Goal: Check status: Check status

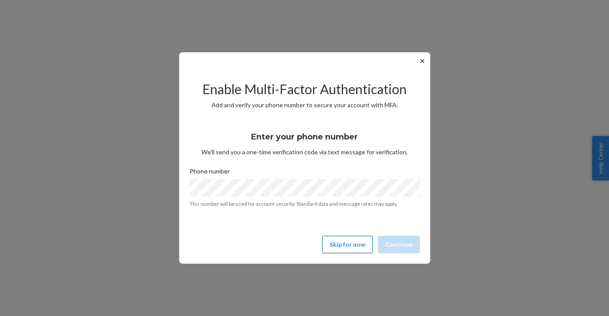
click at [345, 241] on button "Skip for now" at bounding box center [347, 244] width 51 height 17
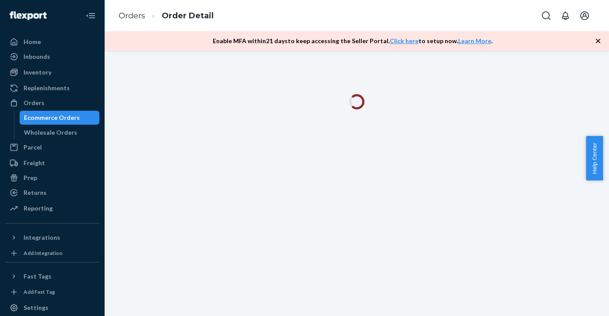
click at [597, 41] on icon "button" at bounding box center [597, 41] width 4 height 4
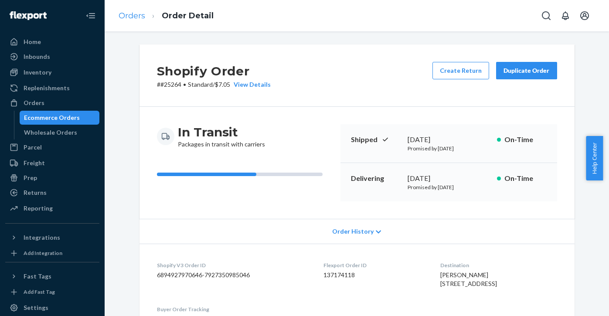
click at [129, 12] on link "Orders" at bounding box center [131, 16] width 27 height 10
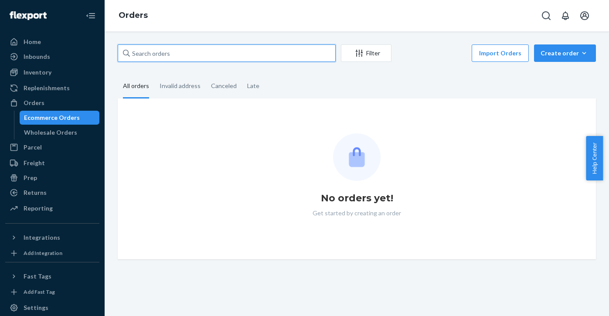
click at [198, 53] on input "text" at bounding box center [227, 52] width 218 height 17
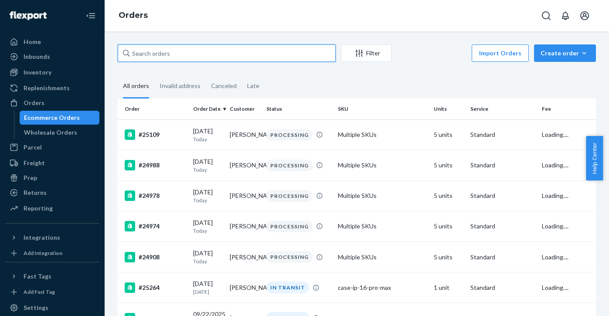
paste input "25199"
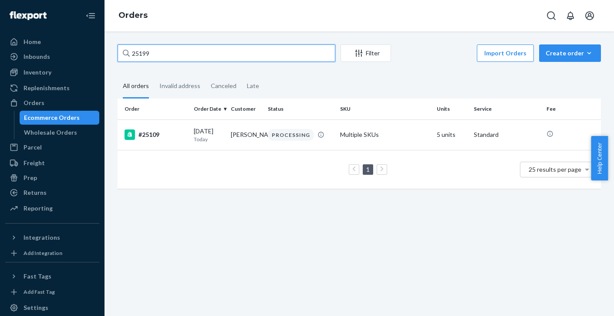
click at [171, 51] on input "25199" at bounding box center [227, 52] width 218 height 17
paste input "061"
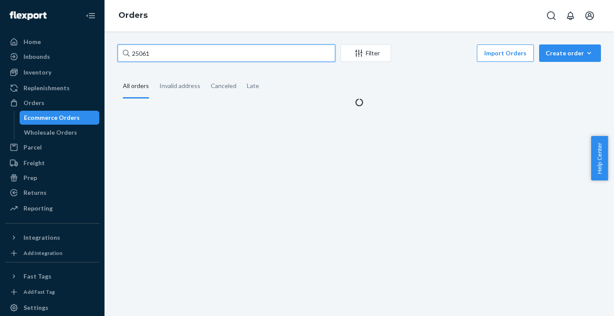
type input "25061"
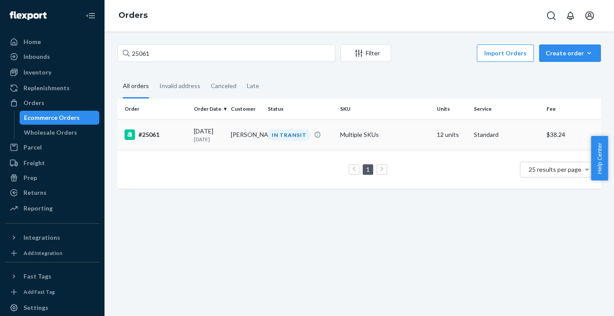
click at [150, 136] on div "#25061" at bounding box center [156, 134] width 62 height 10
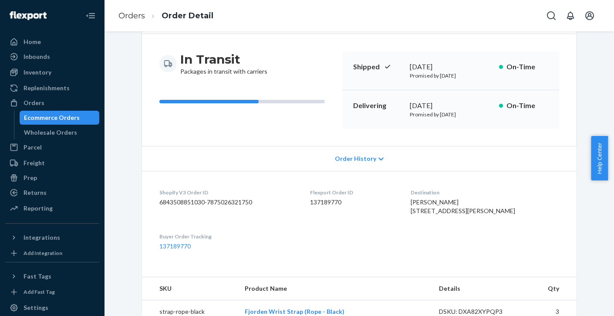
scroll to position [74, 0]
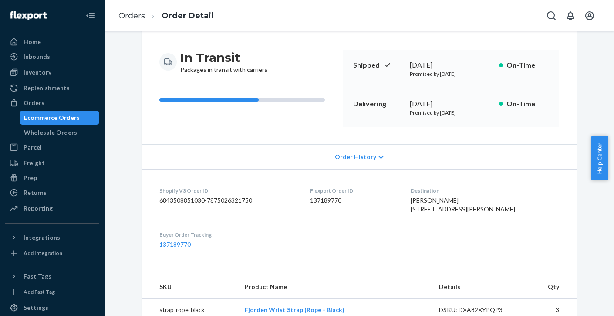
click at [223, 235] on dl "Shopify V3 Order ID 6843508851030-7875026321750 Flexport Order ID 137189770 Des…" at bounding box center [359, 217] width 435 height 97
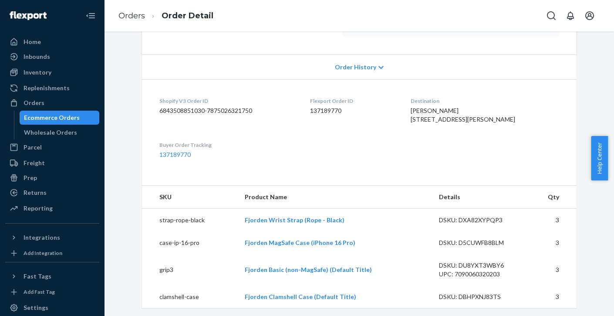
scroll to position [149, 0]
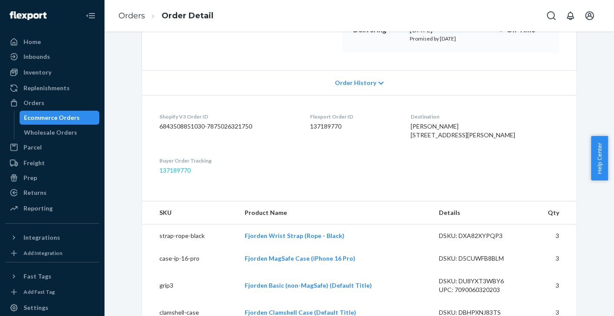
click at [169, 174] on link "137189770" at bounding box center [174, 169] width 31 height 7
drag, startPoint x: 198, startPoint y: 188, endPoint x: 152, endPoint y: 191, distance: 46.3
click at [152, 191] on dl "Shopify V3 Order ID 6843508851030-7875026321750 Flexport Order ID 137189770 Des…" at bounding box center [359, 143] width 435 height 97
drag, startPoint x: 152, startPoint y: 187, endPoint x: 201, endPoint y: 187, distance: 49.2
click at [201, 187] on dl "Shopify V3 Order ID 6843508851030-7875026321750 Flexport Order ID 137189770 Des…" at bounding box center [359, 143] width 435 height 97
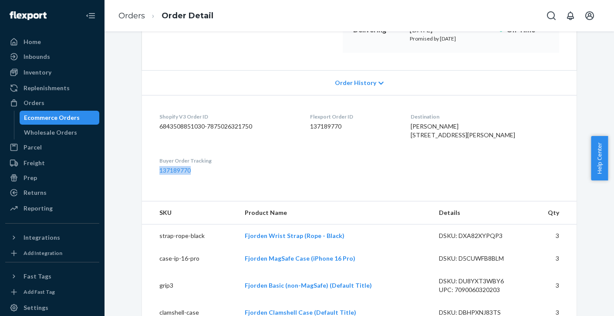
copy link "137189770"
